Goal: Go to known website: Access a specific website the user already knows

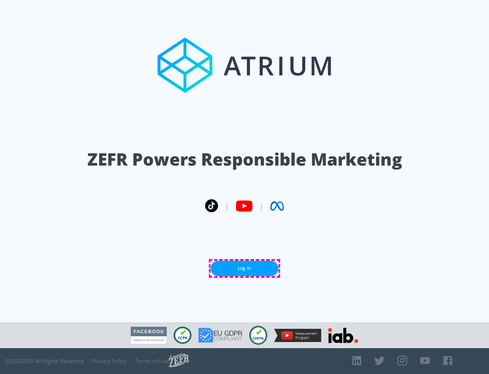
click at [245, 268] on link "Log In" at bounding box center [245, 268] width 68 height 15
